Goal: Task Accomplishment & Management: Manage account settings

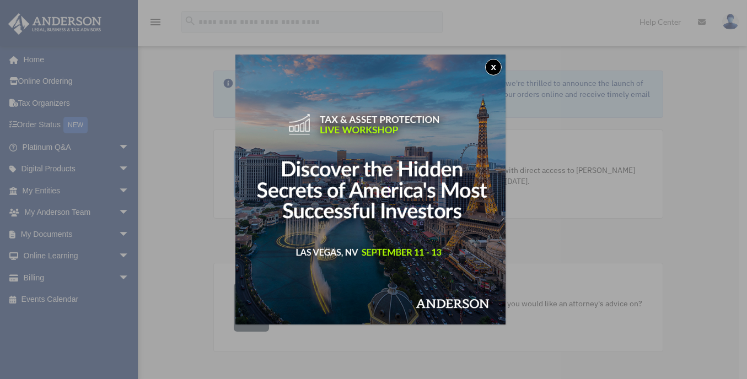
click at [496, 69] on button "x" at bounding box center [493, 67] width 17 height 17
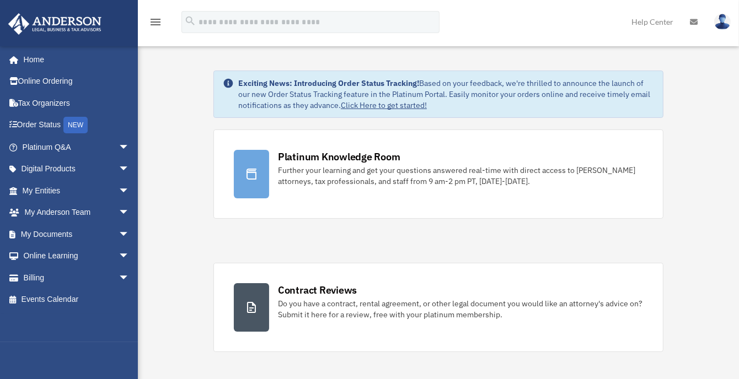
click at [156, 22] on icon "menu" at bounding box center [155, 21] width 13 height 13
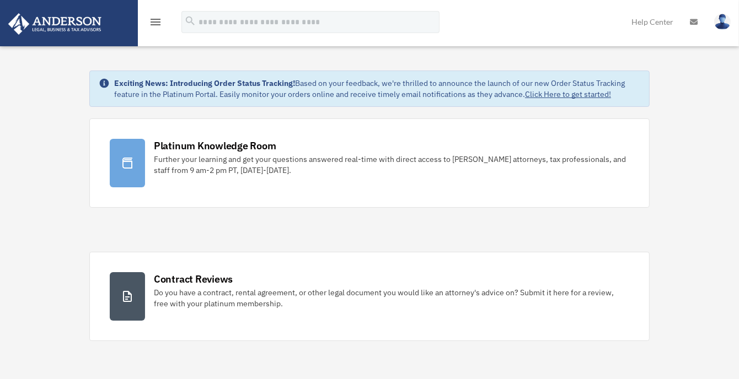
click at [156, 22] on icon "menu" at bounding box center [155, 21] width 13 height 13
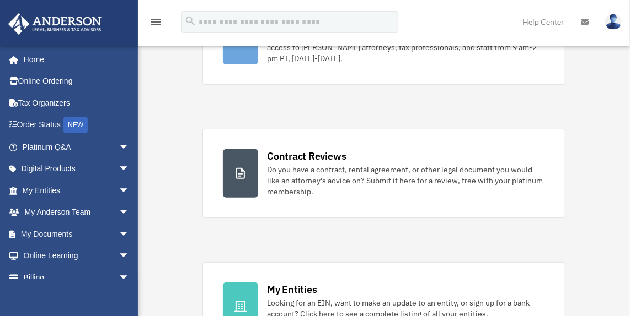
scroll to position [165, 0]
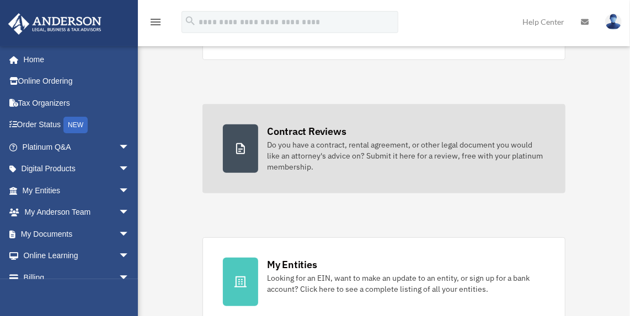
click at [272, 151] on div "Do you have a contract, rental agreement, or other legal document you would lik…" at bounding box center [406, 155] width 278 height 33
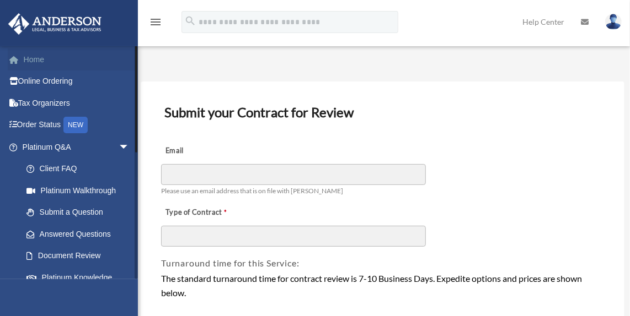
click at [40, 61] on link "Home" at bounding box center [77, 60] width 138 height 22
click at [23, 57] on span at bounding box center [19, 60] width 8 height 8
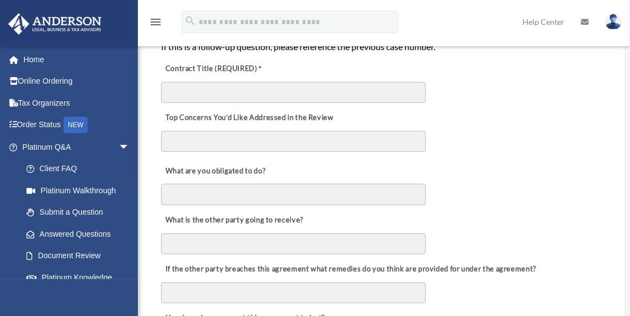
scroll to position [276, 0]
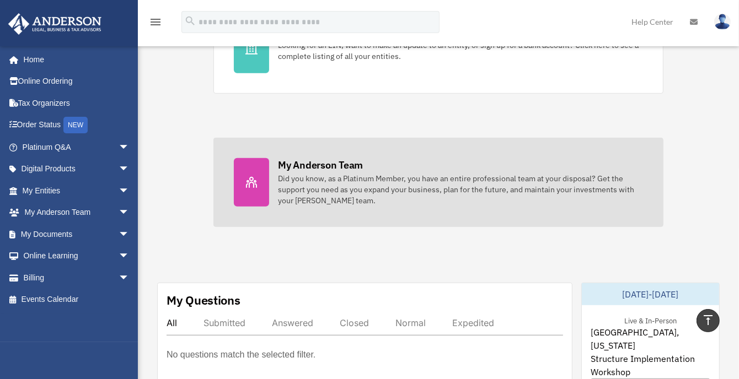
scroll to position [386, 0]
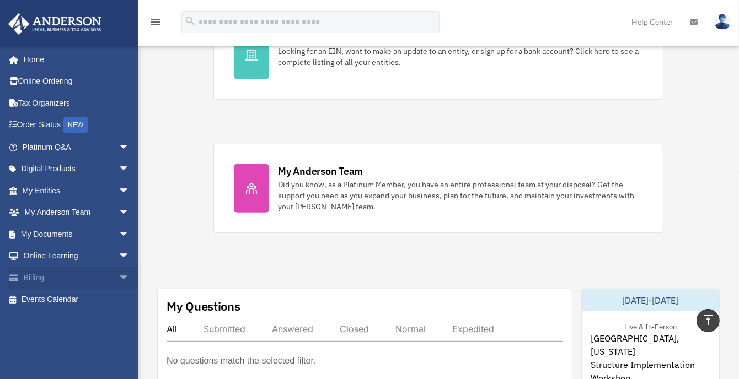
click at [78, 278] on link "Billing arrow_drop_down" at bounding box center [77, 278] width 138 height 22
click at [119, 276] on span "arrow_drop_down" at bounding box center [130, 278] width 22 height 23
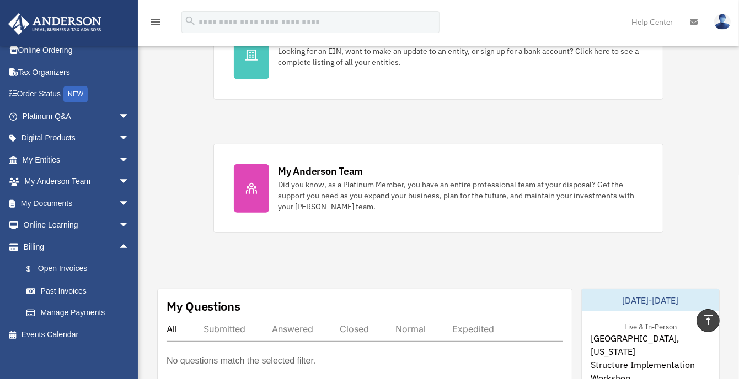
scroll to position [36, 0]
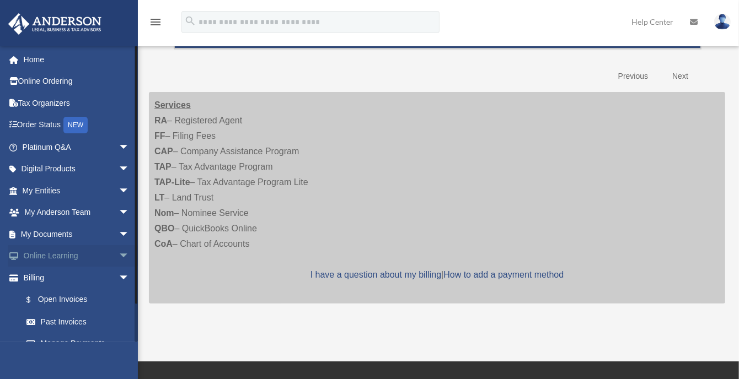
scroll to position [36, 0]
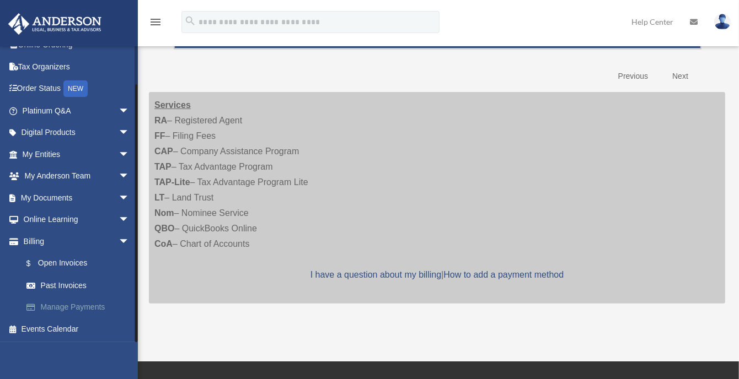
click at [84, 305] on link "Manage Payments" at bounding box center [80, 308] width 131 height 22
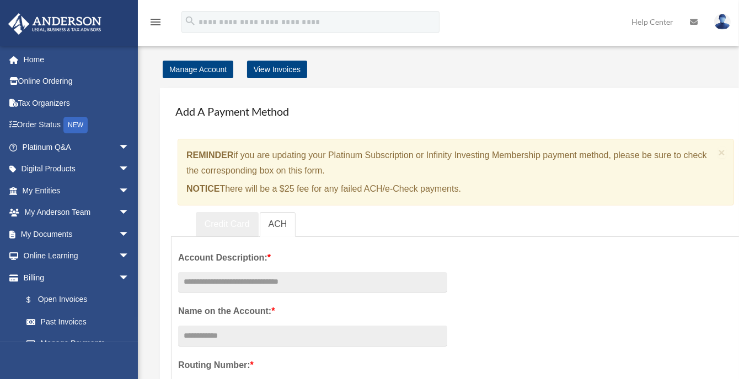
click at [230, 227] on link "Credit Card" at bounding box center [227, 224] width 63 height 25
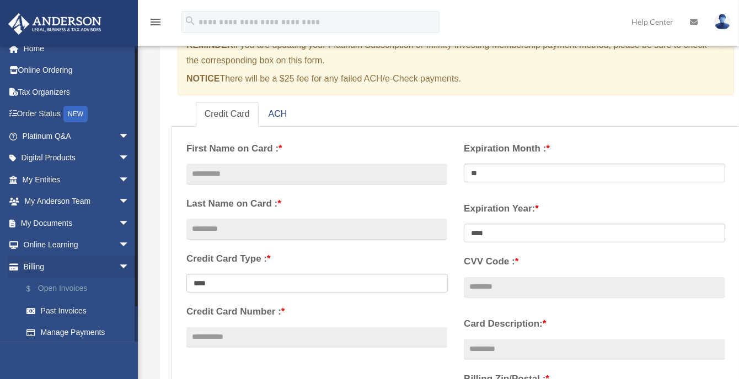
scroll to position [36, 0]
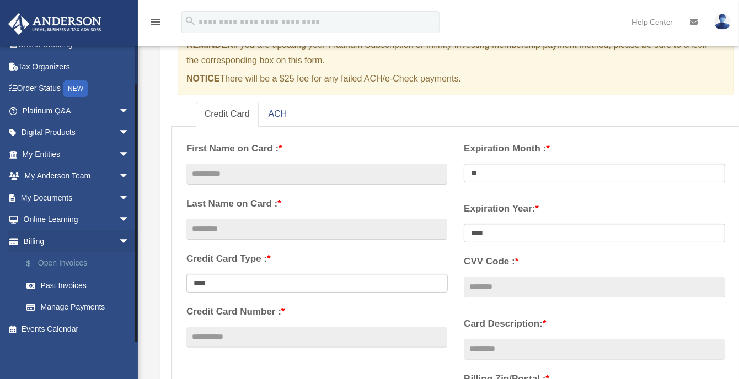
click at [63, 265] on link "$ Open Invoices" at bounding box center [80, 264] width 131 height 23
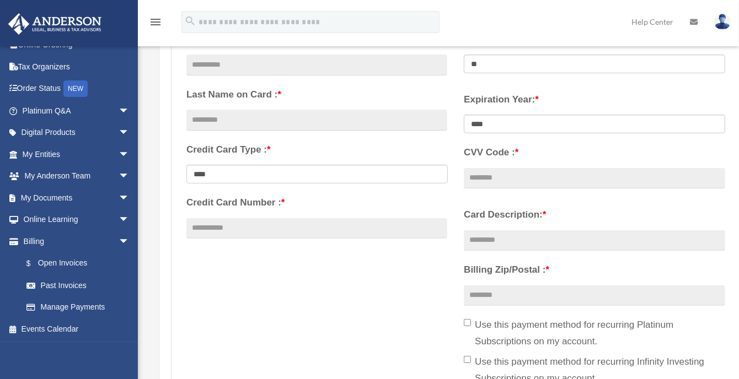
scroll to position [276, 0]
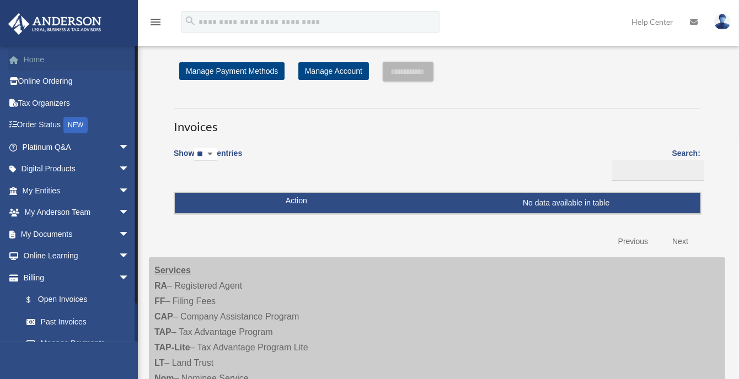
click at [26, 55] on link "Home" at bounding box center [77, 60] width 138 height 22
